Goal: Information Seeking & Learning: Learn about a topic

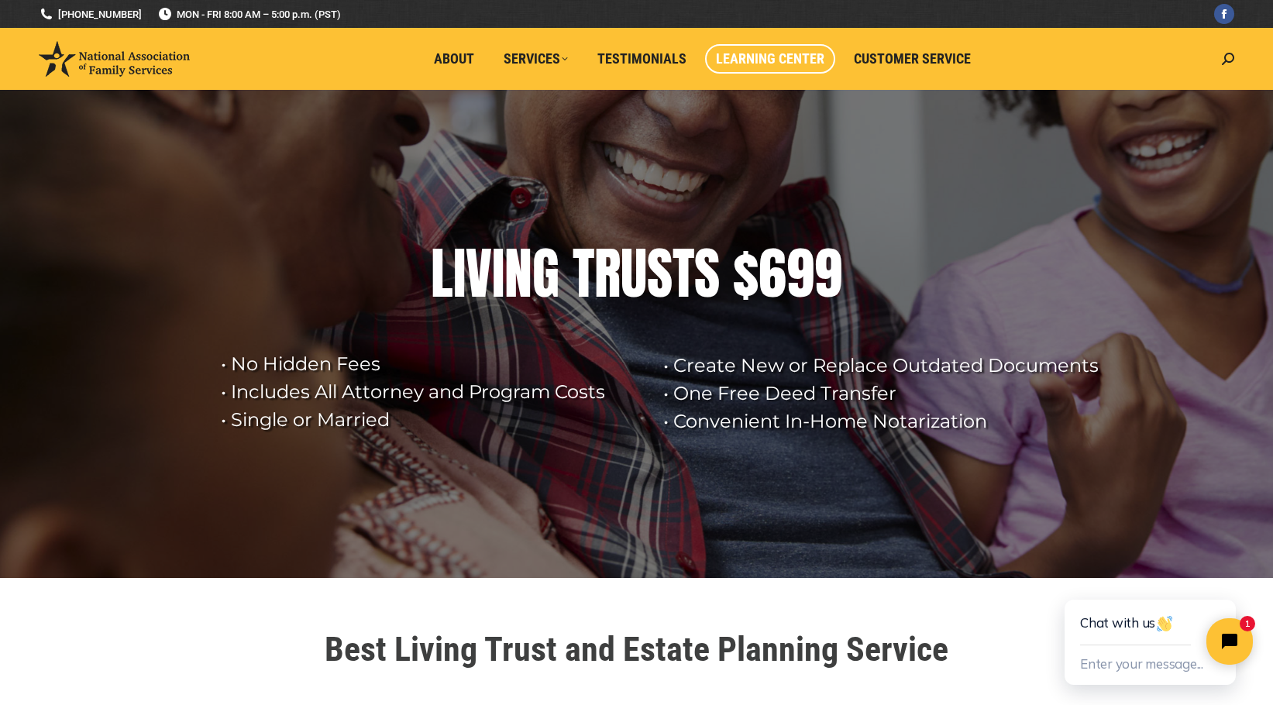
click at [752, 47] on link "Learning Center" at bounding box center [770, 58] width 130 height 29
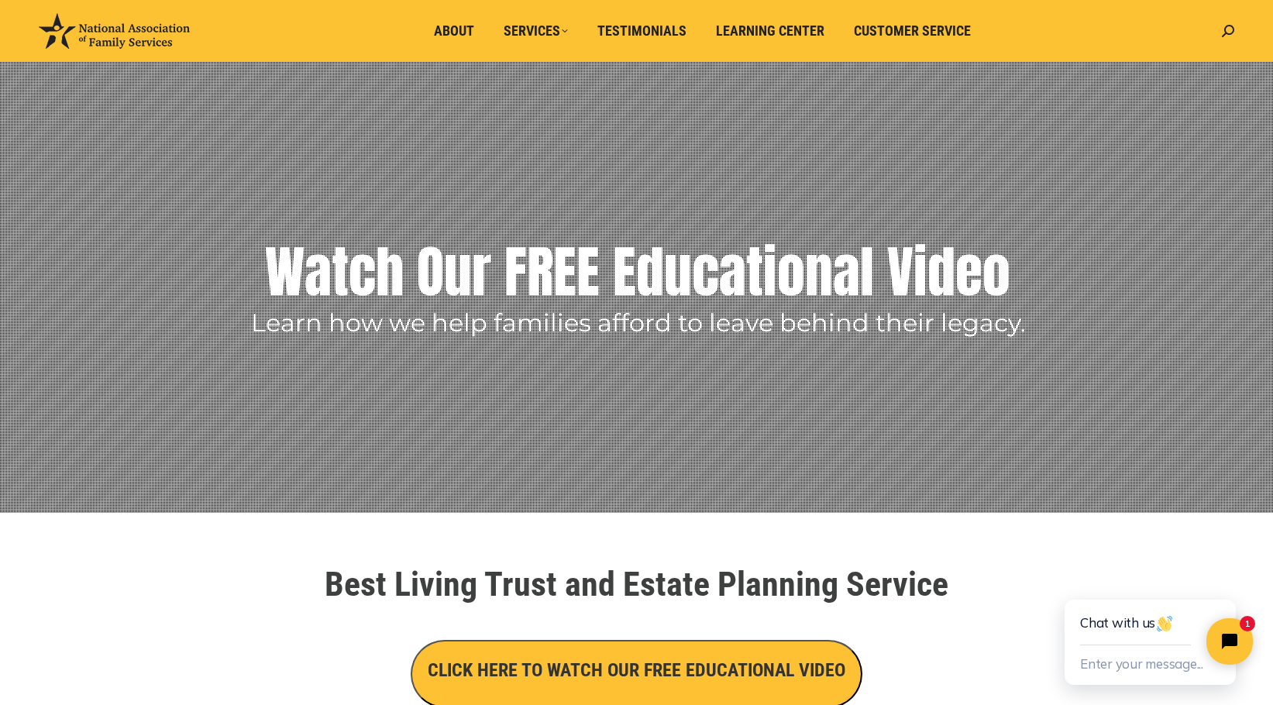
scroll to position [126, 0]
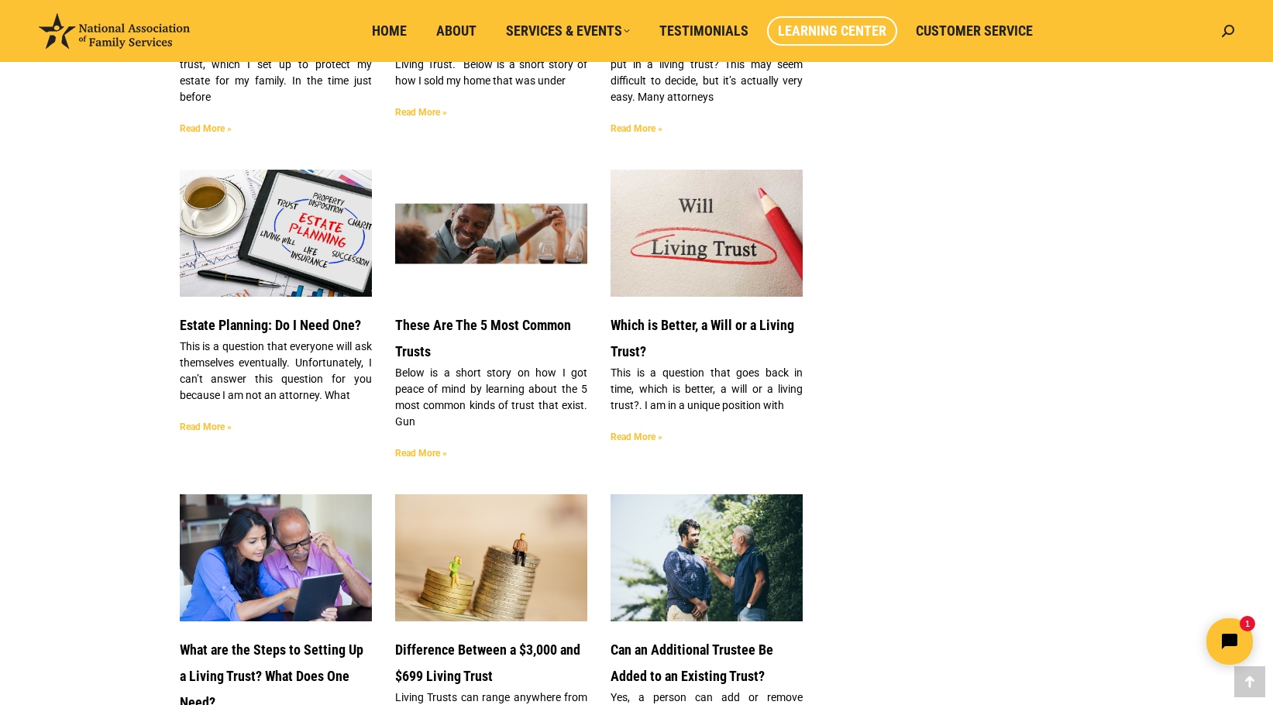
scroll to position [1914, 0]
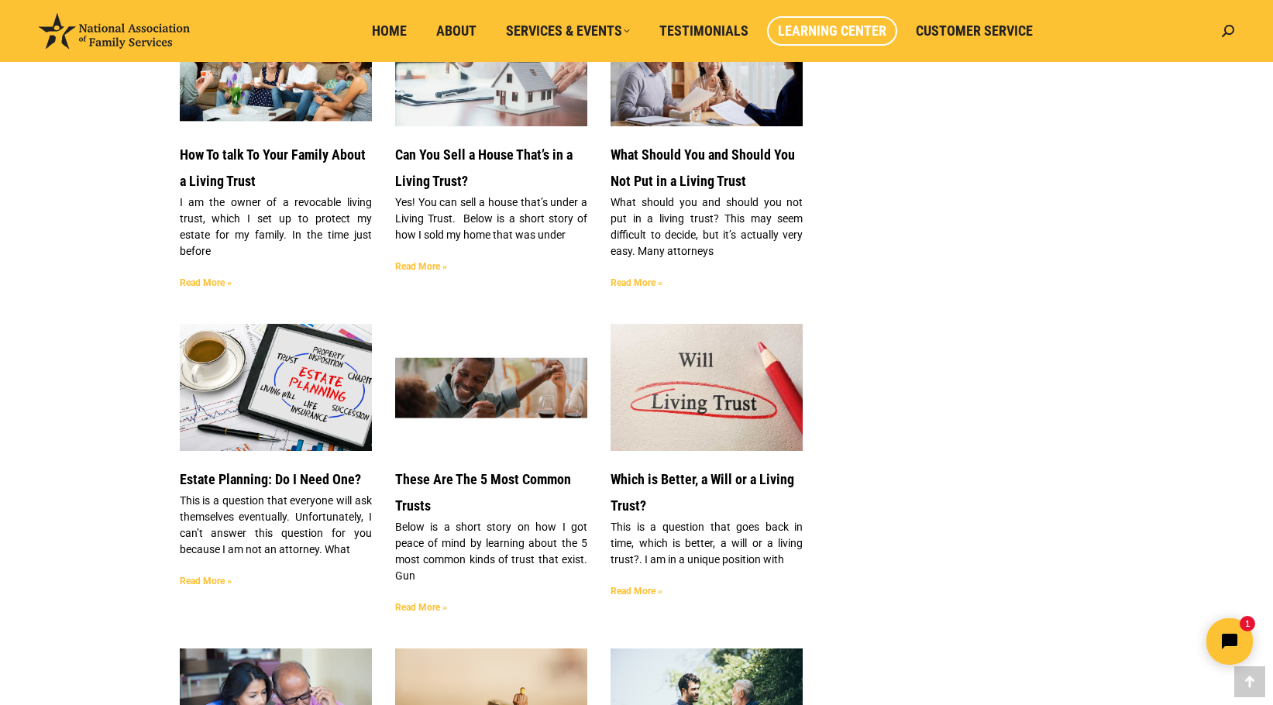
click at [403, 602] on link "Read More »" at bounding box center [421, 607] width 52 height 11
click at [404, 602] on link "Read More »" at bounding box center [421, 607] width 52 height 11
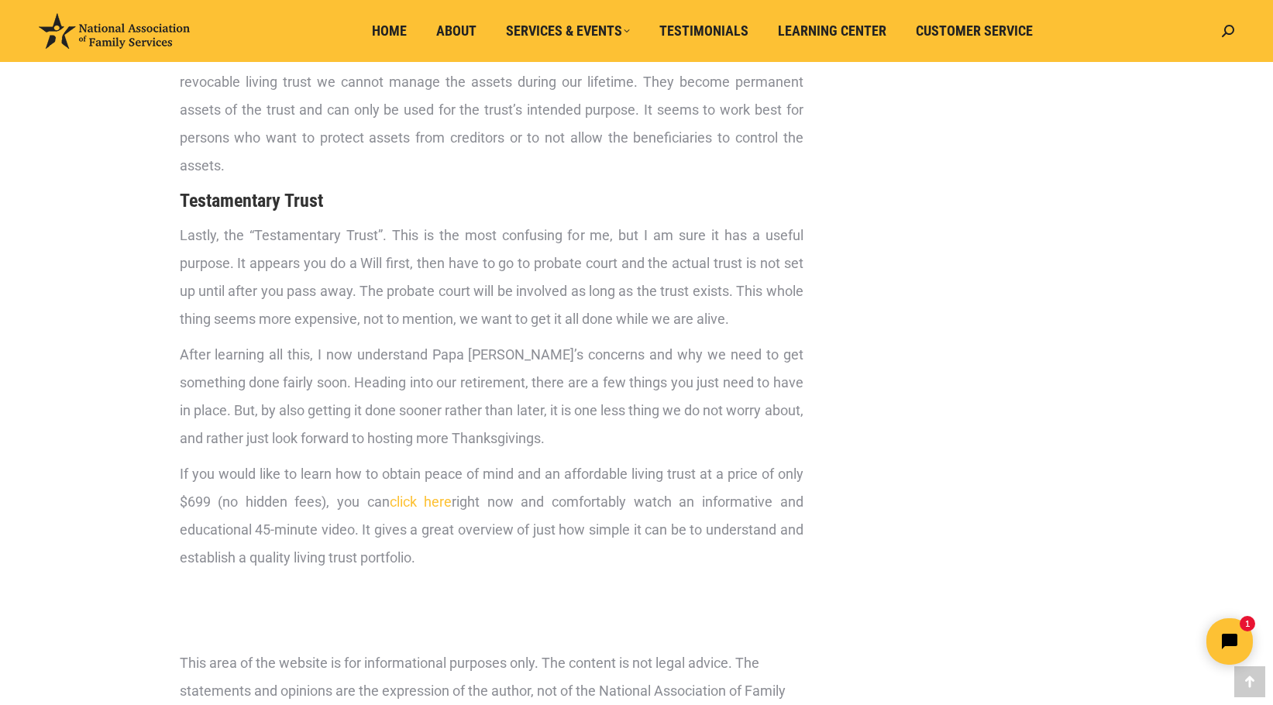
scroll to position [2219, 0]
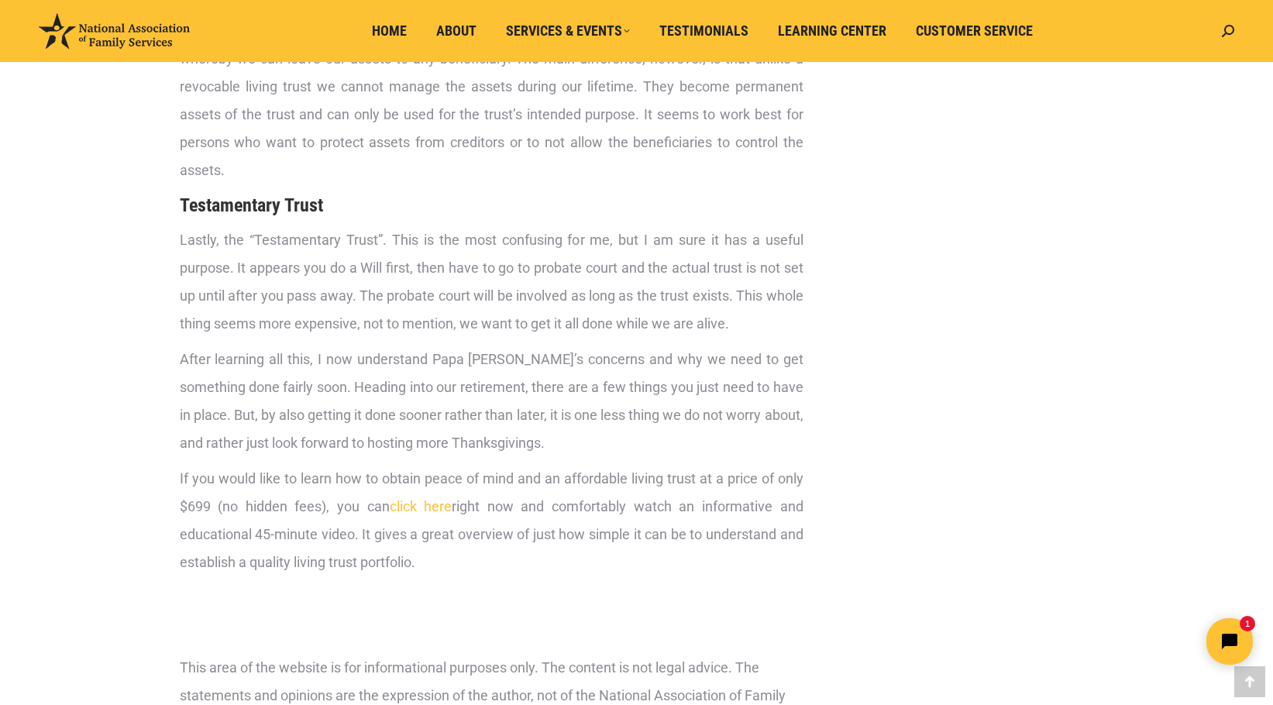
click at [423, 498] on link "click here" at bounding box center [421, 506] width 63 height 16
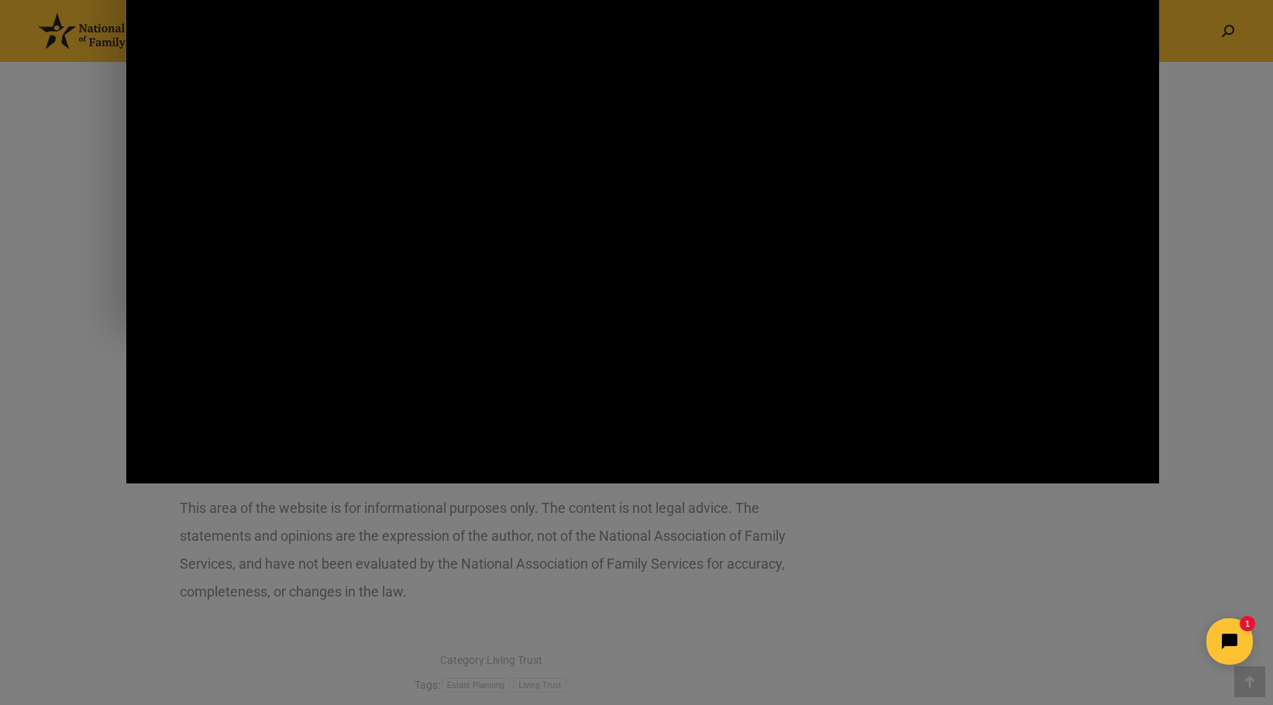
scroll to position [2276, 0]
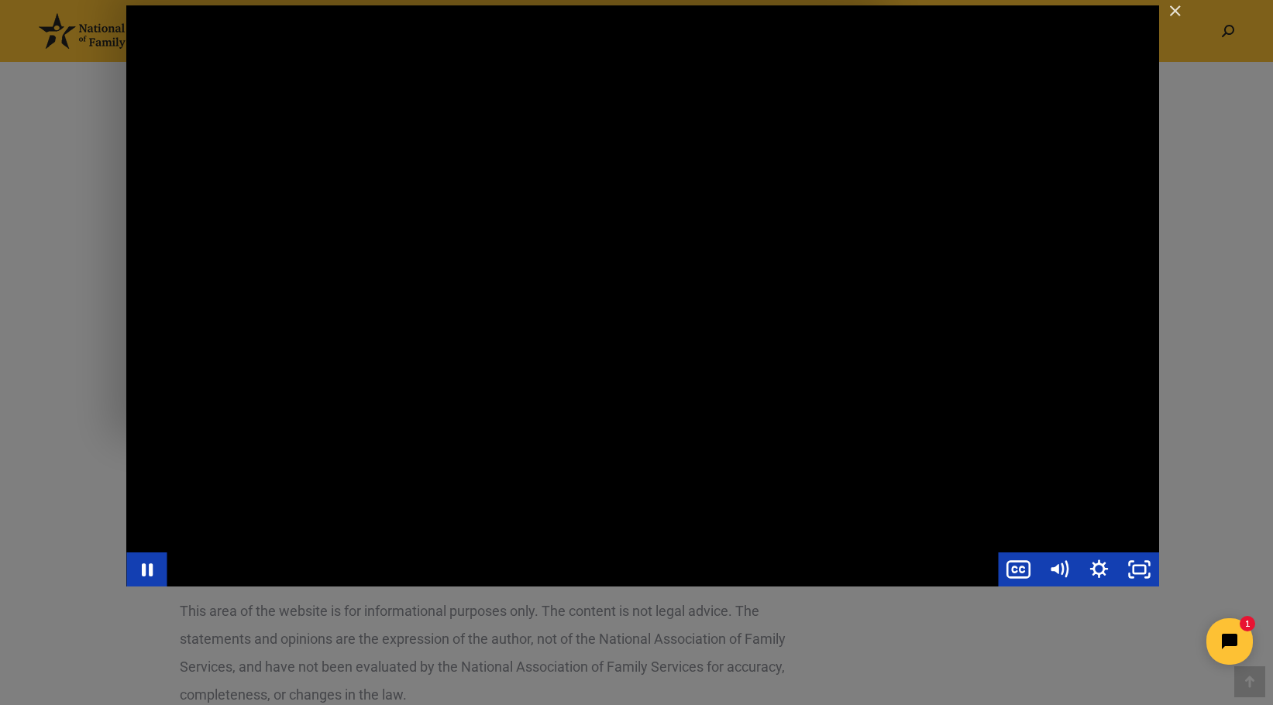
click at [472, 408] on div "Obtain A Living Trust For $599 - Leading Families In The Right Direction" at bounding box center [642, 295] width 1033 height 581
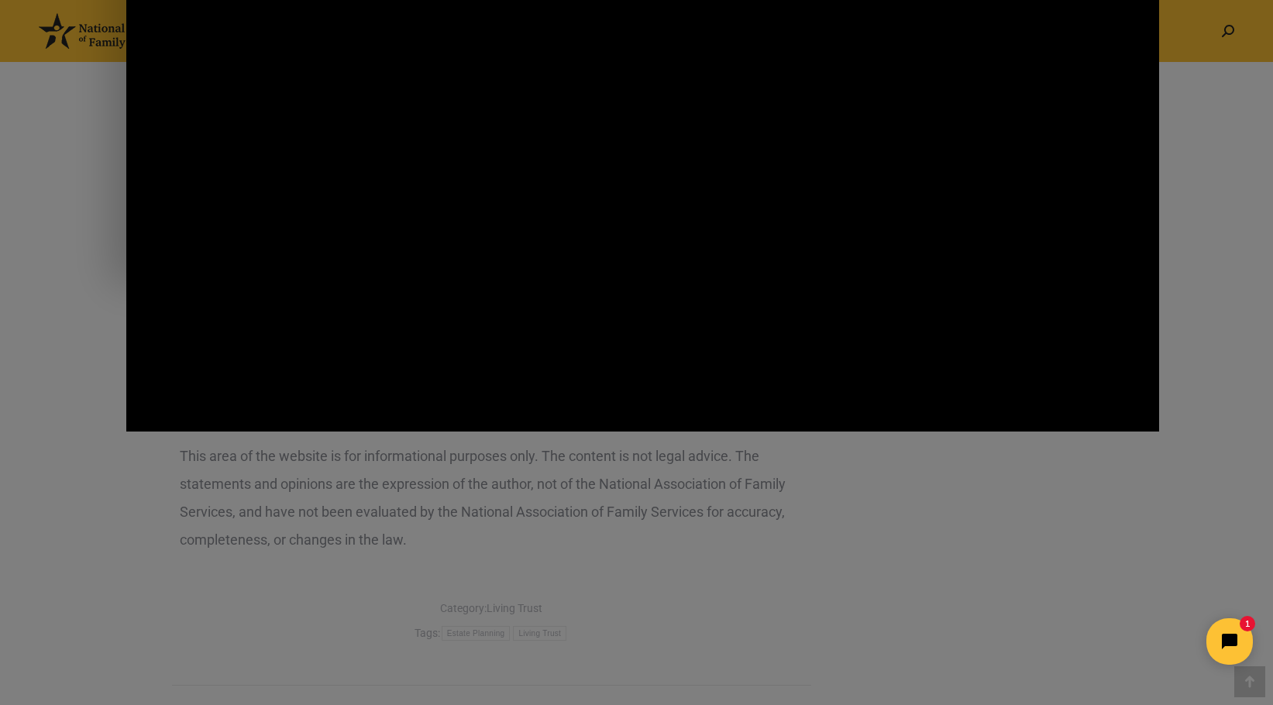
scroll to position [2398, 0]
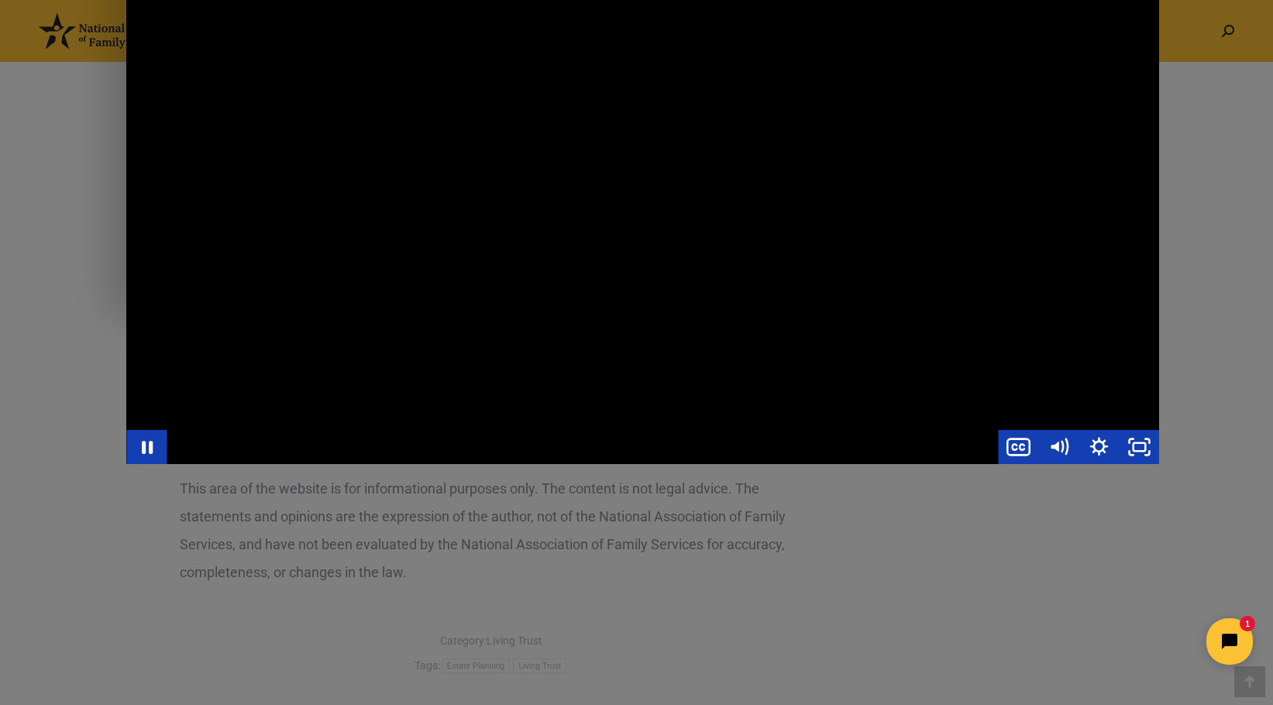
click at [748, 449] on div "Obtain A Living Trust For $599 - Leading Families In The Right Direction" at bounding box center [582, 447] width 831 height 34
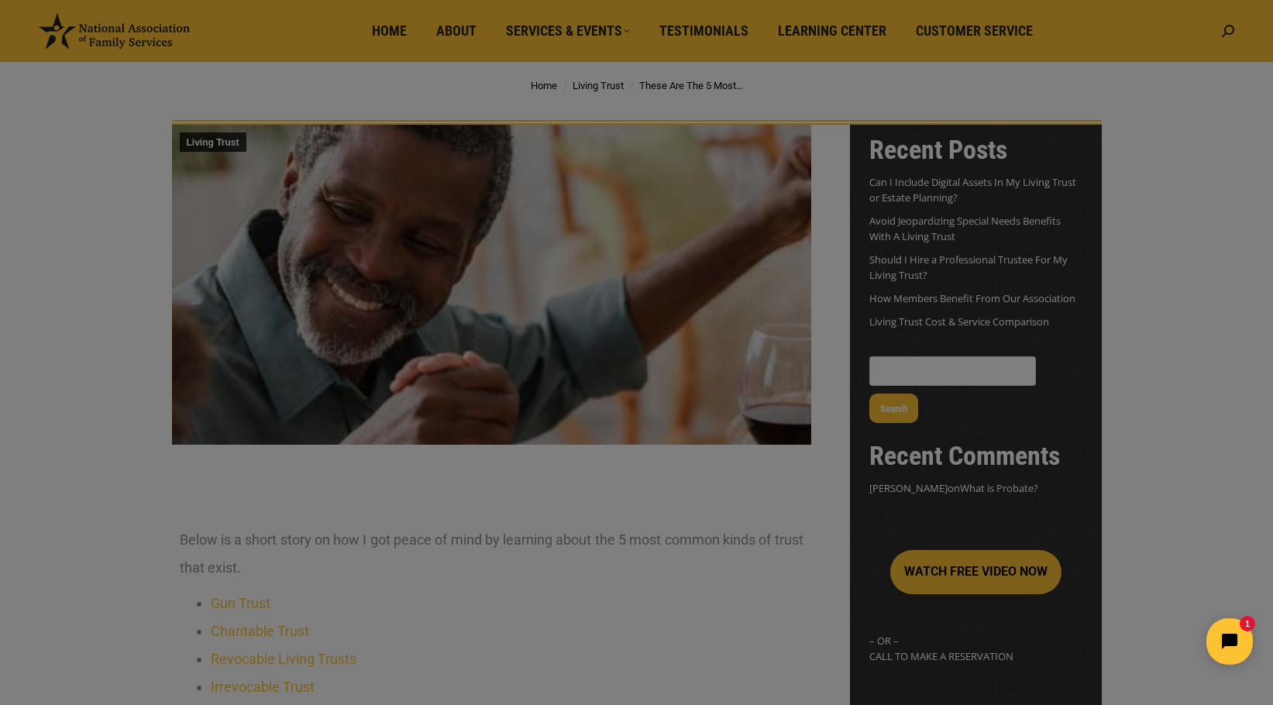
scroll to position [75, 0]
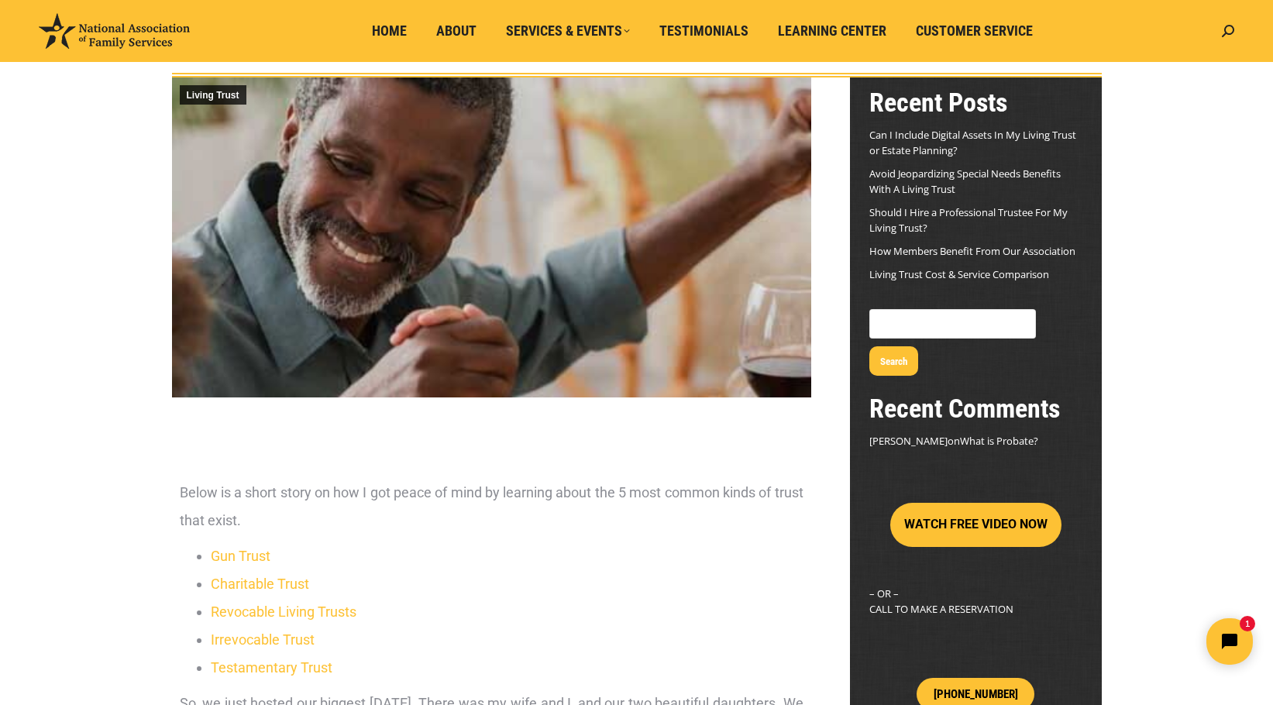
scroll to position [0, 0]
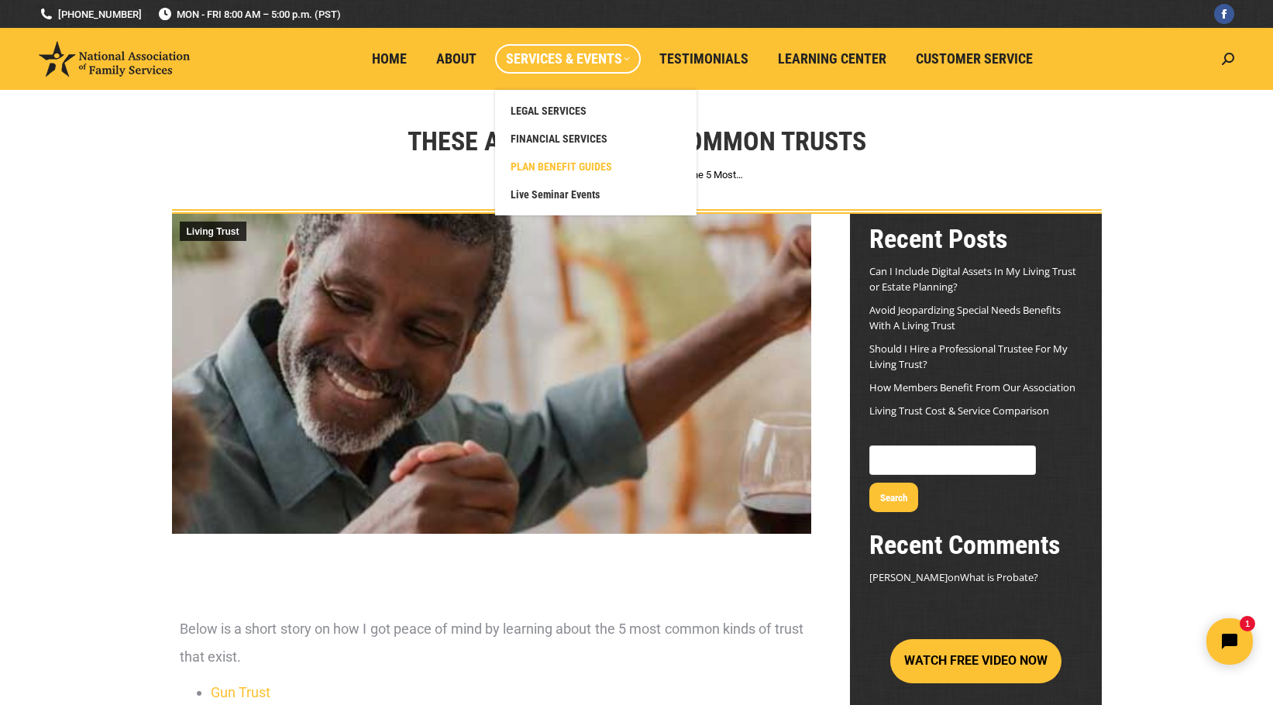
click at [585, 167] on span "PLAN BENEFIT GUIDES" at bounding box center [562, 167] width 102 height 14
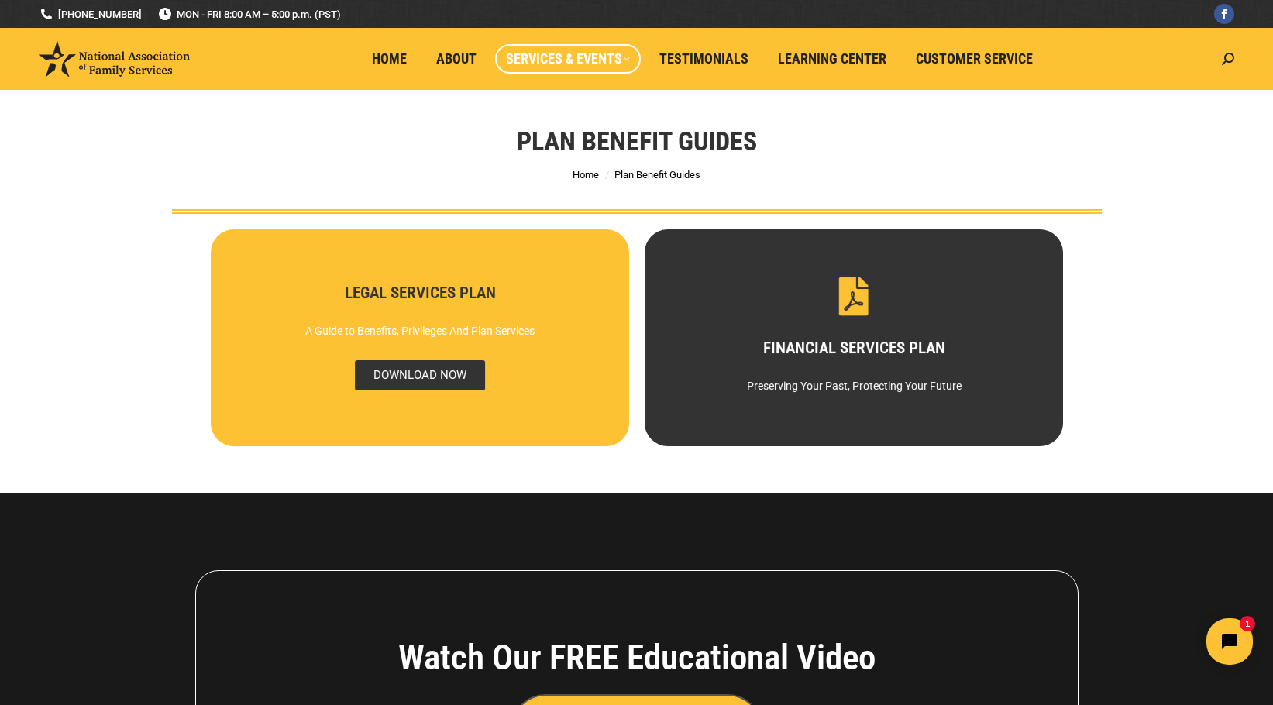
click at [422, 376] on span "DOWNLOAD NOW" at bounding box center [419, 375] width 130 height 30
